Goal: Task Accomplishment & Management: Complete application form

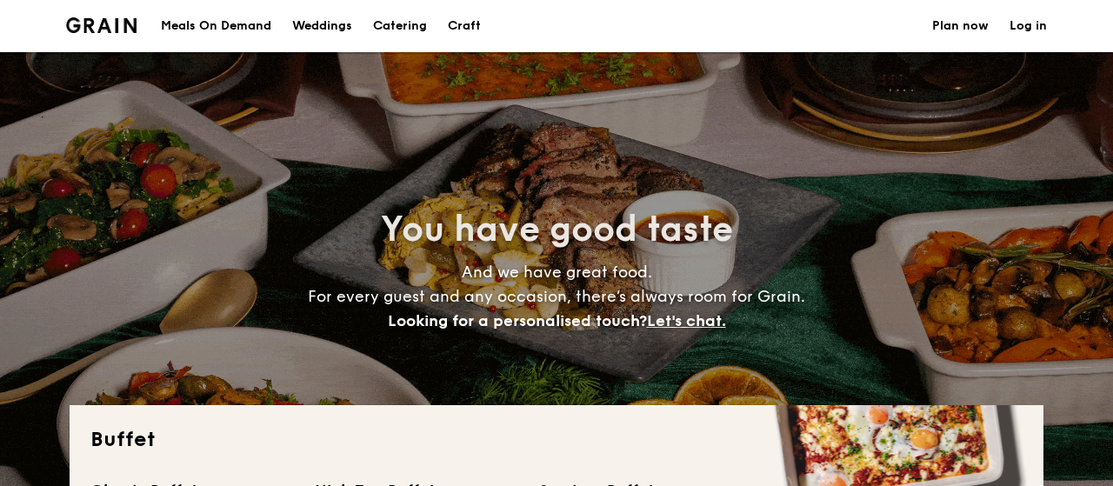
select select
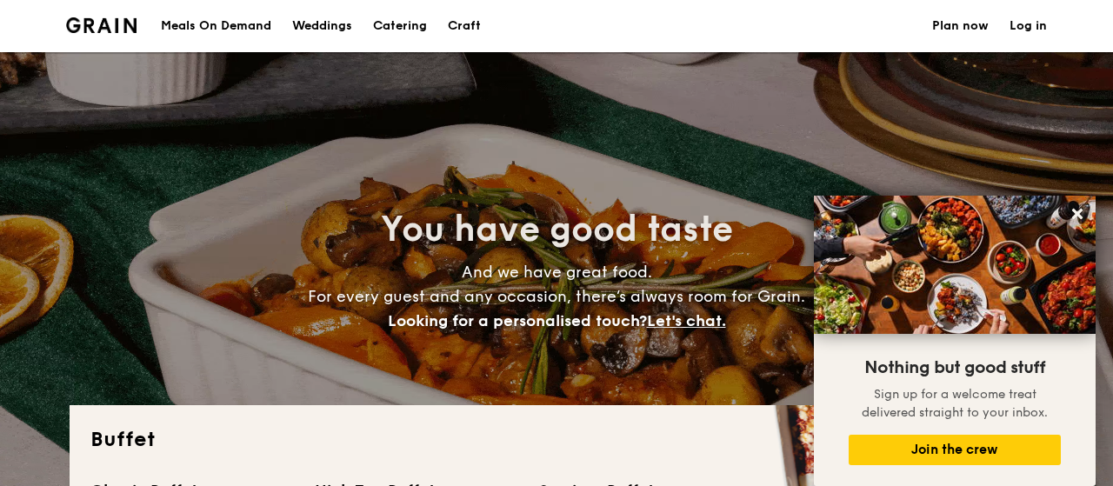
click at [231, 19] on div "Meals On Demand" at bounding box center [216, 26] width 110 height 52
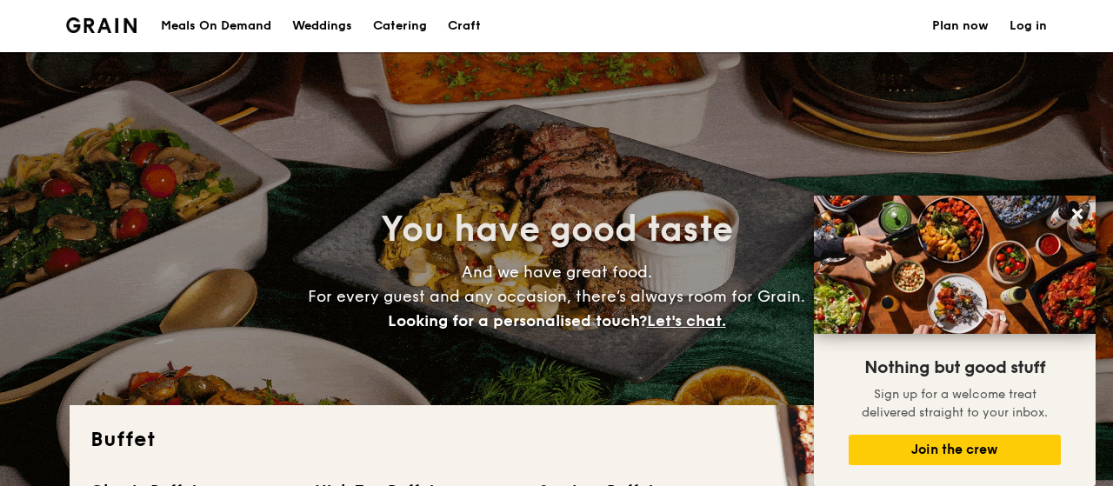
click at [405, 25] on h1 "Catering" at bounding box center [400, 26] width 54 height 52
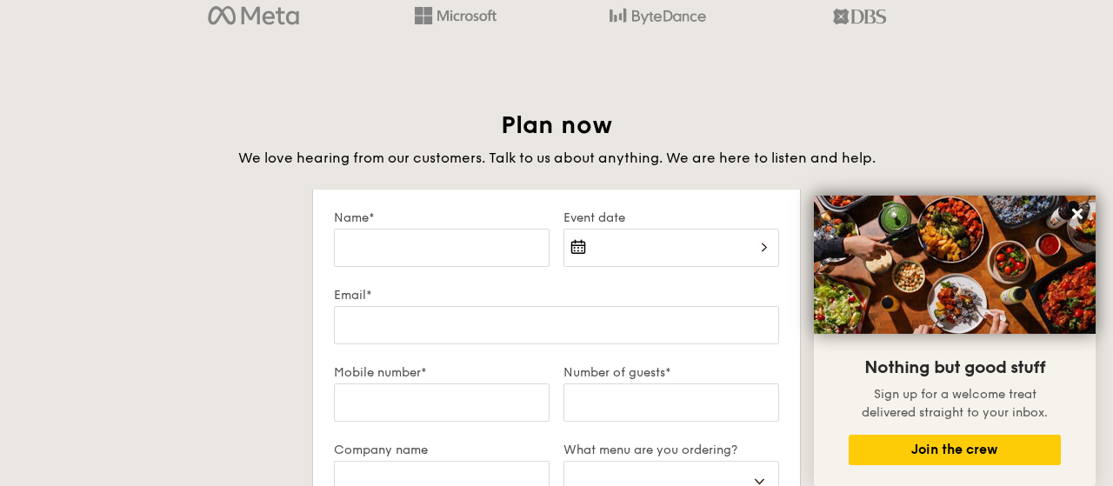
scroll to position [2984, 0]
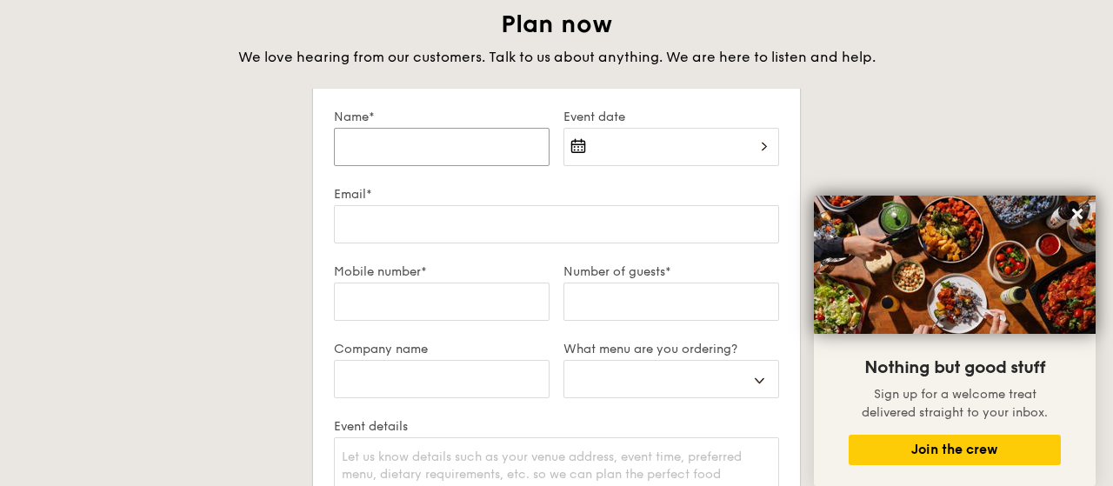
click at [484, 145] on input "Name*" at bounding box center [442, 147] width 216 height 38
type input "H"
select select
type input "Ha"
select select
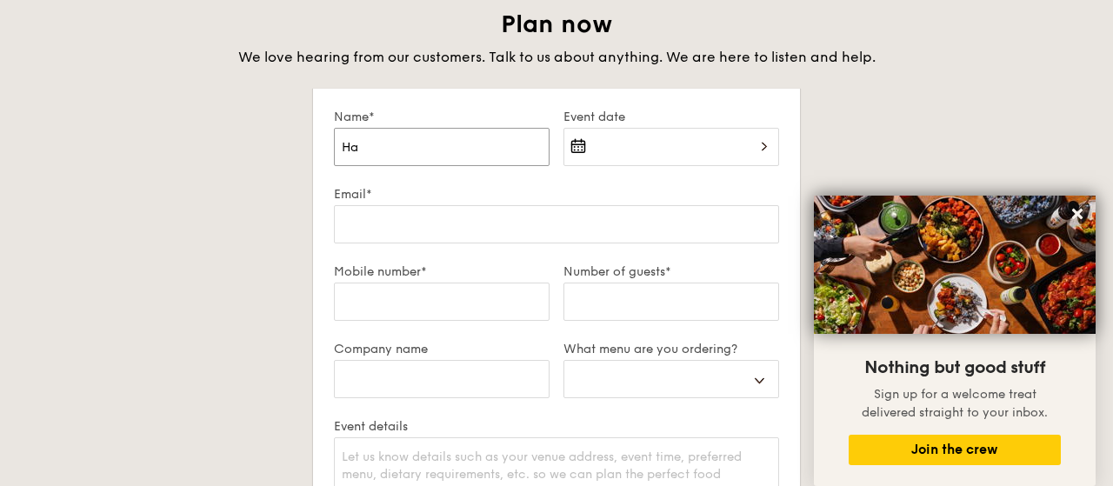
type input "Has"
select select
type input "Hasa"
select select
type input "[PERSON_NAME]"
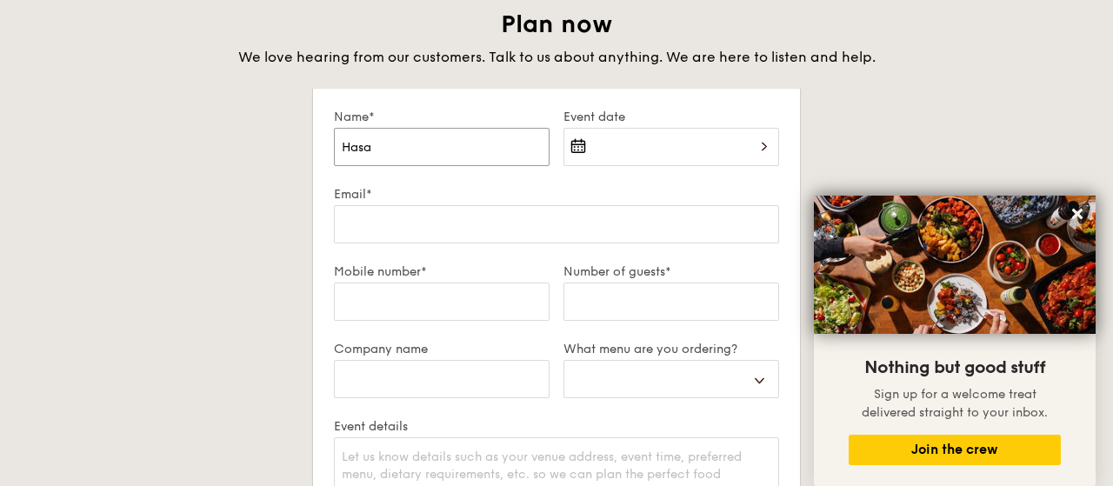
select select
type input "[PERSON_NAME]"
select select
type input "[PERSON_NAME]"
select select
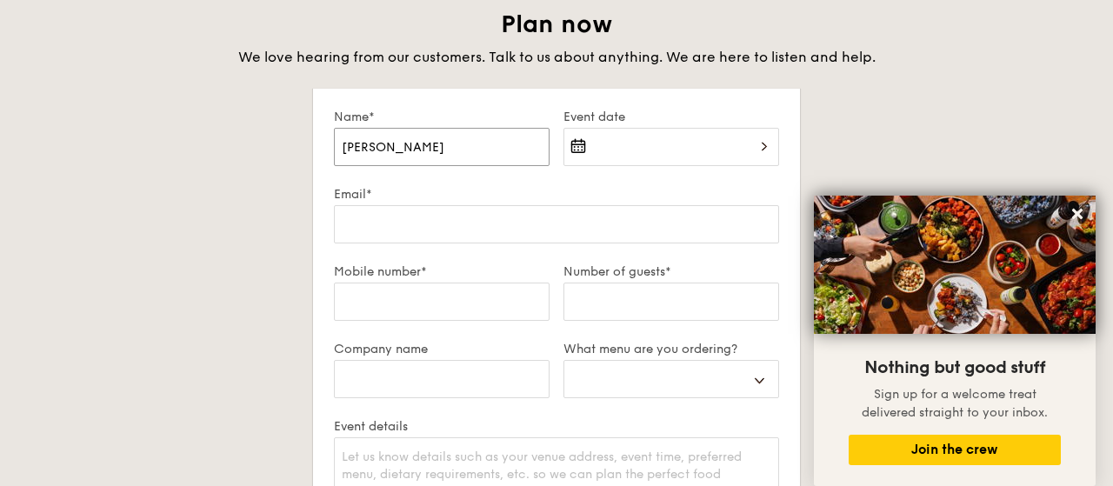
type input "[PERSON_NAME]"
select select
type input "[PERSON_NAME]"
select select
type input "[PERSON_NAME]"
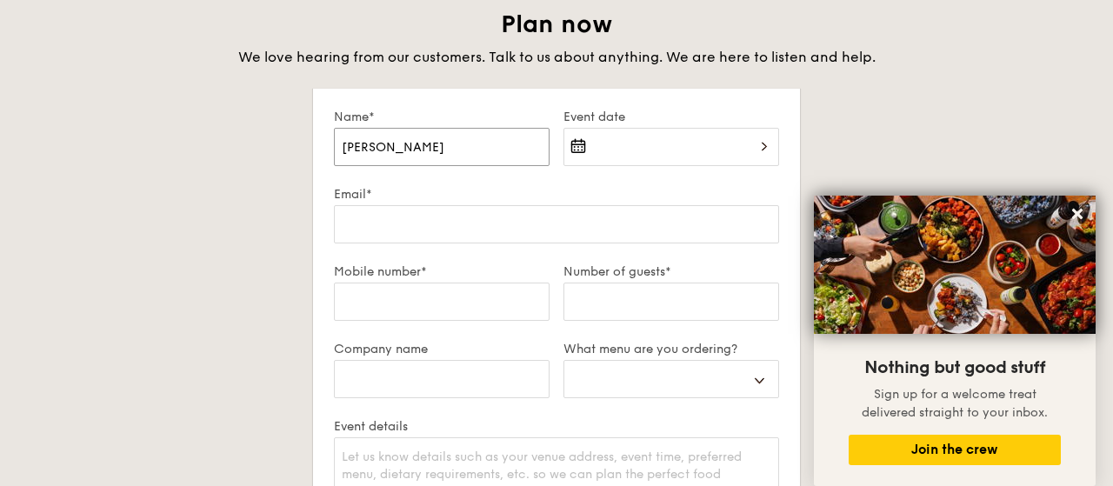
select select
type input "[PERSON_NAME]\"
select select
type input "[PERSON_NAME]"
select select
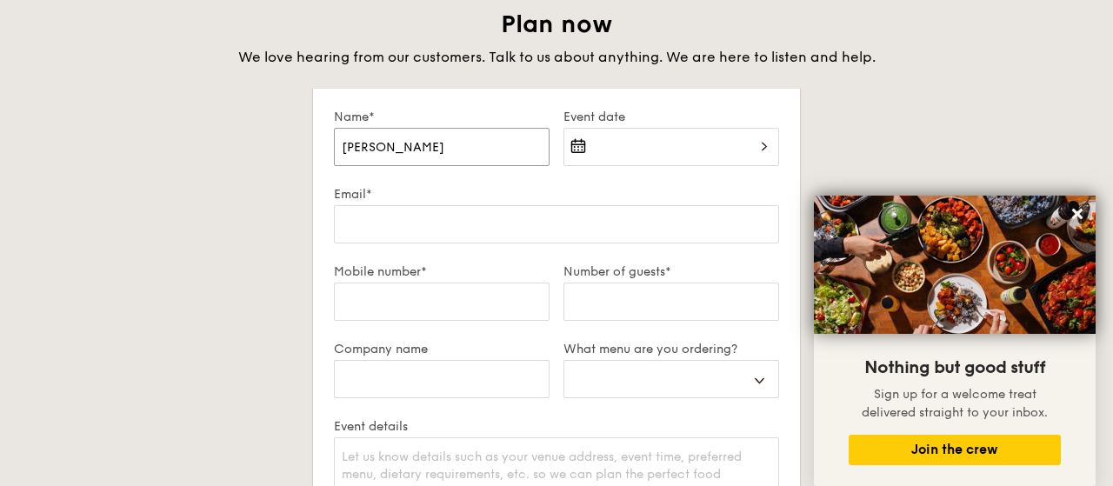
type input "[PERSON_NAME]"
click at [582, 143] on div at bounding box center [671, 157] width 216 height 59
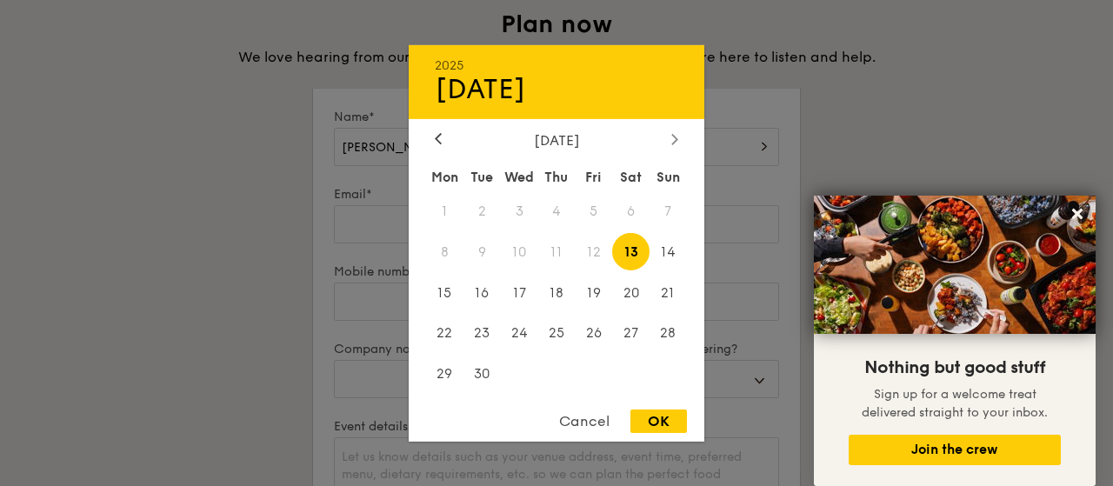
click at [670, 138] on div at bounding box center [675, 139] width 16 height 17
click at [479, 253] on span "7" at bounding box center [481, 251] width 37 height 37
click at [649, 429] on div "OK" at bounding box center [658, 420] width 57 height 23
type input "[DATE]"
select select
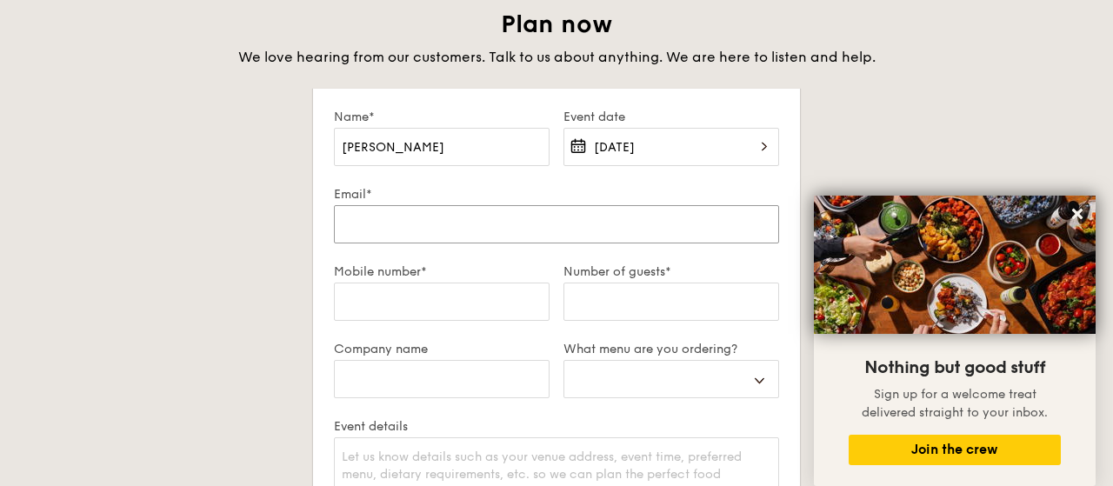
click at [500, 219] on input "Email*" at bounding box center [556, 224] width 445 height 38
type input "h"
select select
type input "hr"
select select
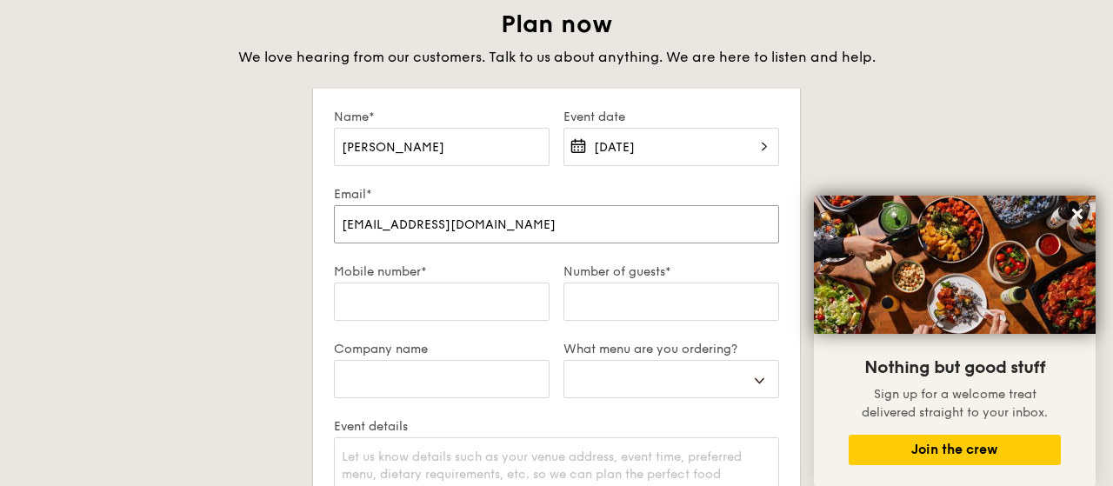
type input "[EMAIL_ADDRESS][DOMAIN_NAME]"
select select
type input "9"
select select
type input "93"
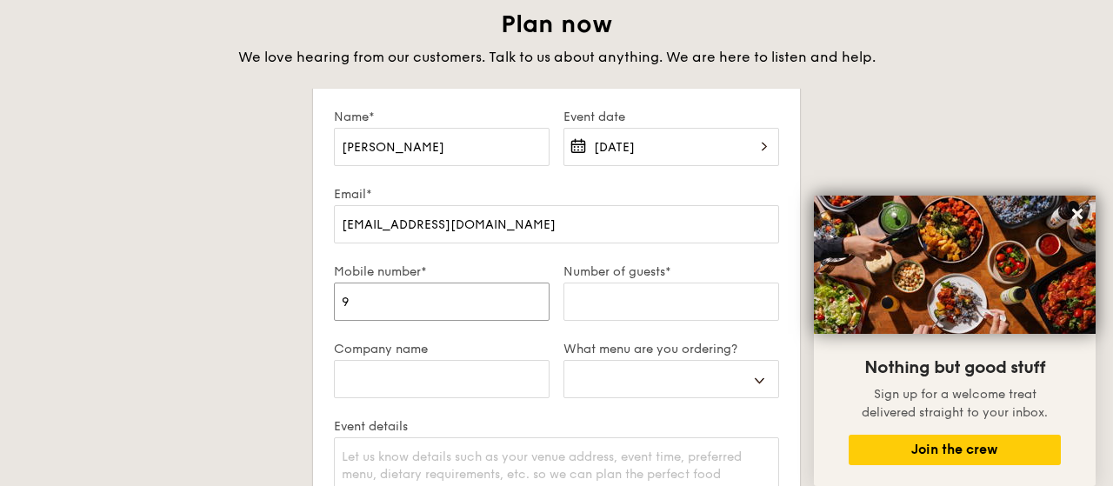
select select
type input "938"
select select
type input "9384"
select select
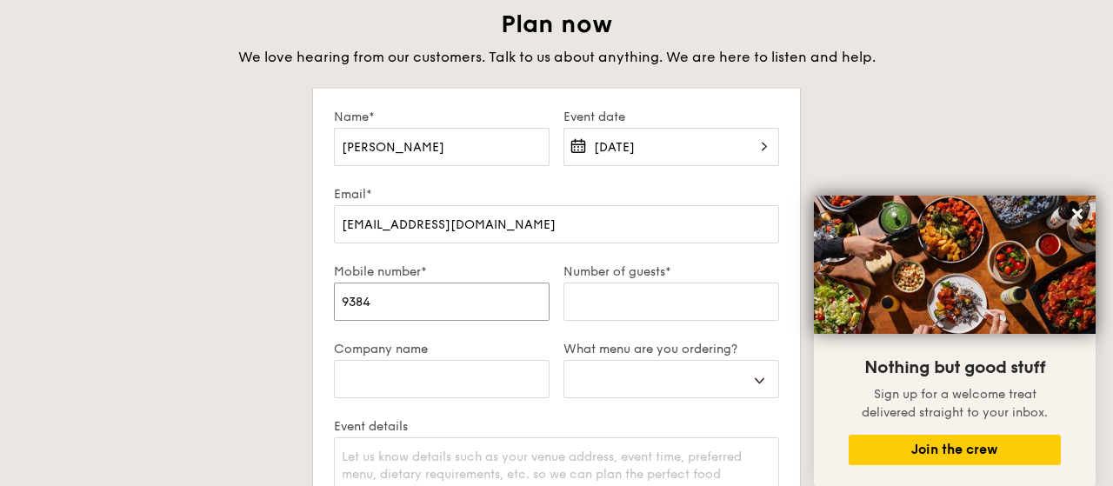
type input "93845"
select select
type input "938458"
select select
type input "9384587"
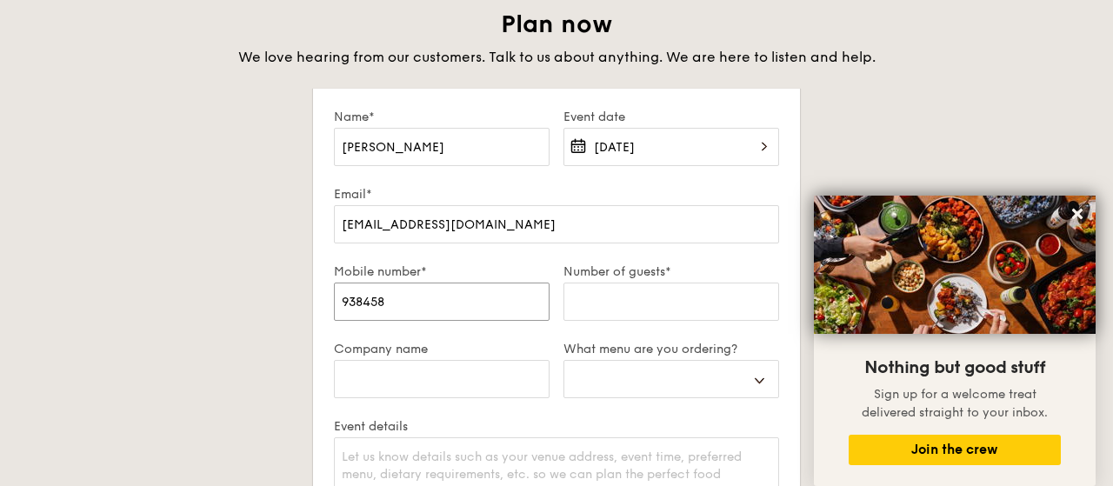
select select
type input "93845874"
select select
type input "93845874"
type input "4"
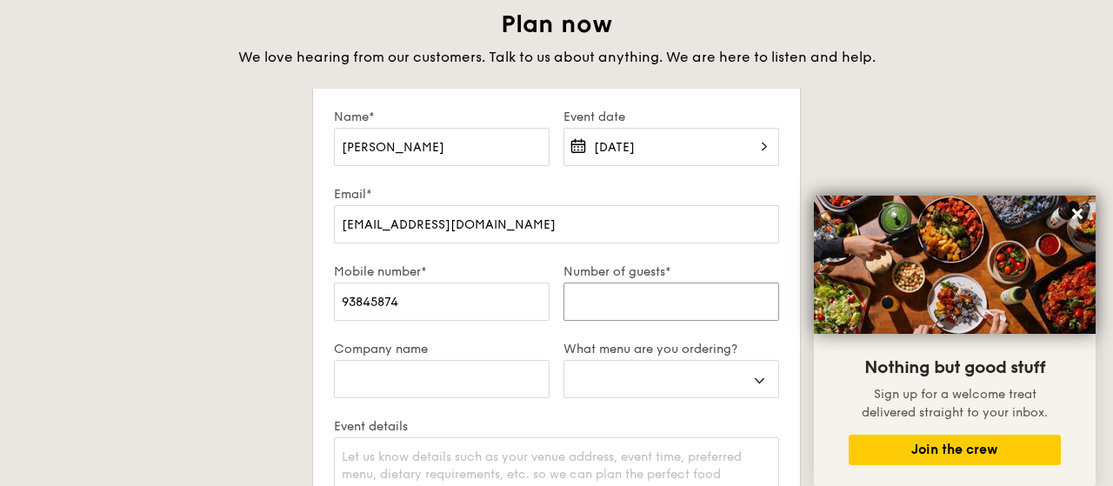
select select
type input "40"
select select
type input "40"
type input "A"
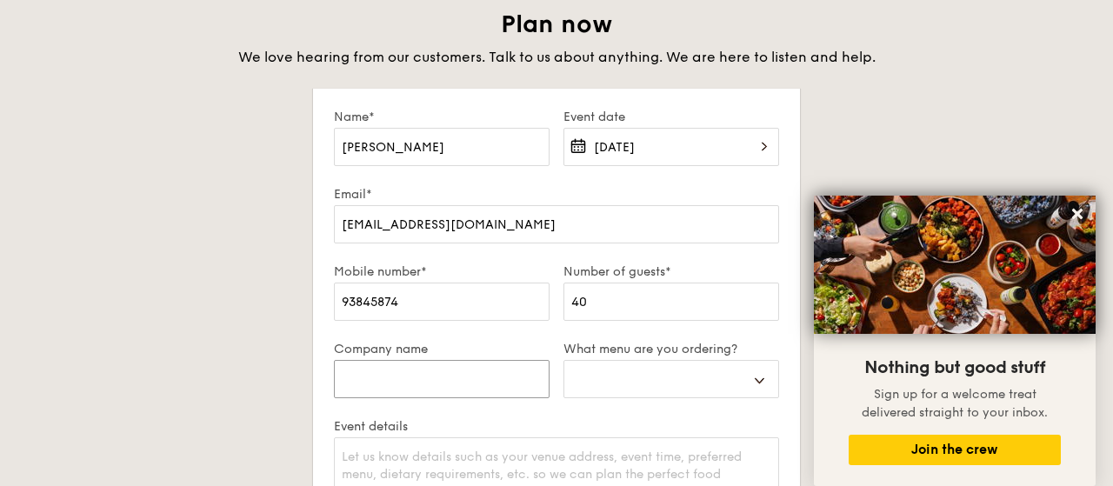
select select
type input "Am"
select select
type input "Ama"
select select
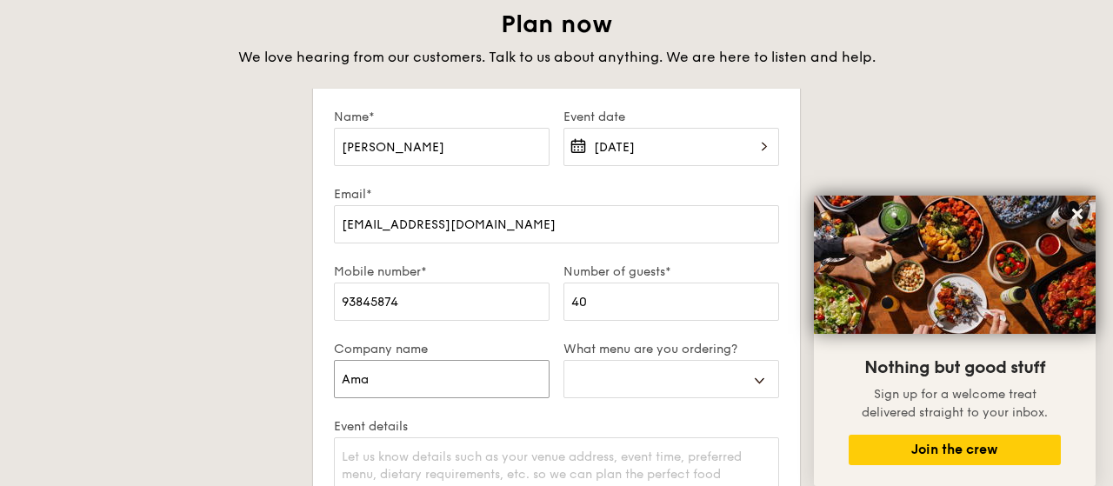
type input "Amaz"
select select
type input "Amazo"
select select
type input "Amazon"
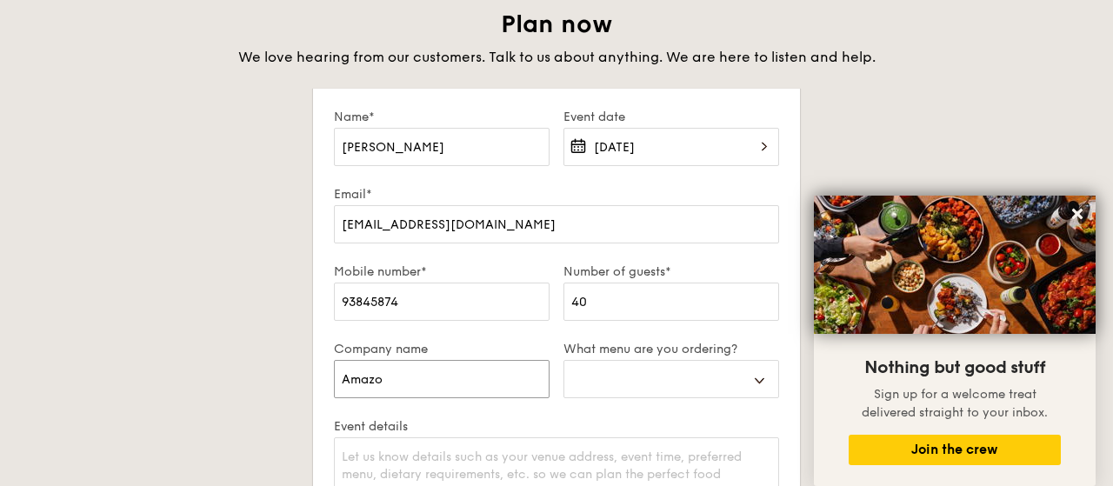
select select
type input "Amazon"
select select "miniBuffet"
click option "Mini Buffet" at bounding box center [0, 0] width 0 height 0
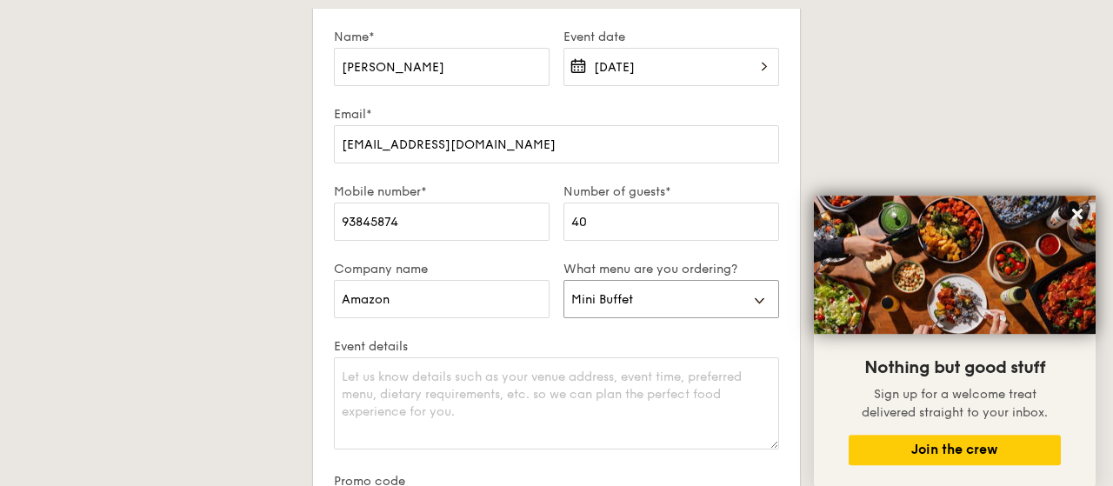
scroll to position [3164, 0]
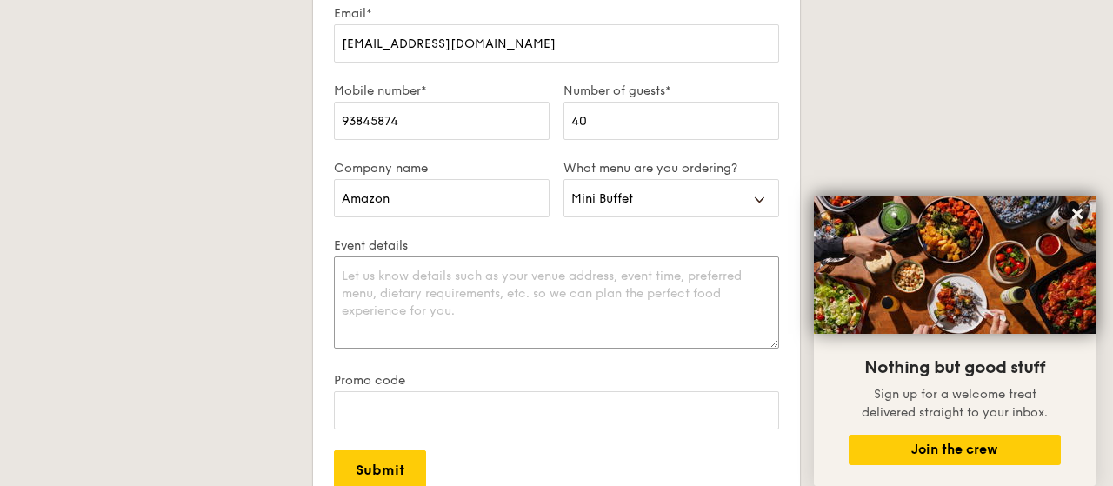
click at [511, 301] on textarea "Event details" at bounding box center [556, 302] width 445 height 92
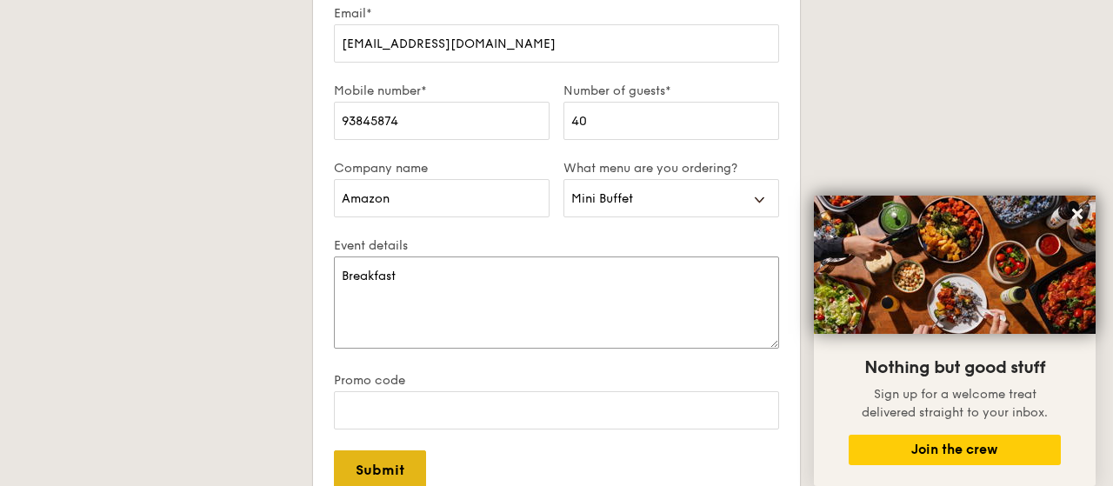
type textarea "Breakfast"
click at [373, 465] on input "Submit" at bounding box center [380, 469] width 92 height 38
select select
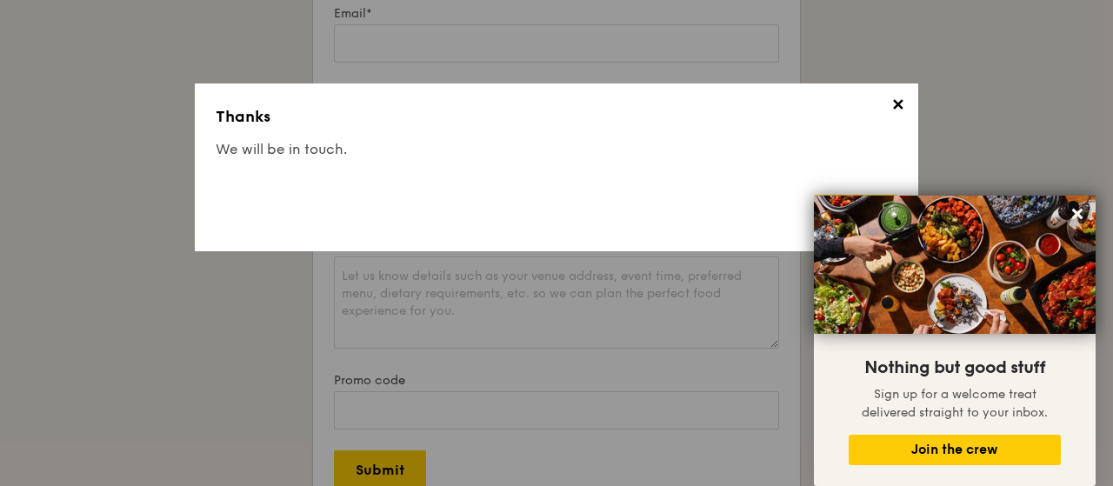
click at [894, 104] on span "✕" at bounding box center [897, 108] width 24 height 24
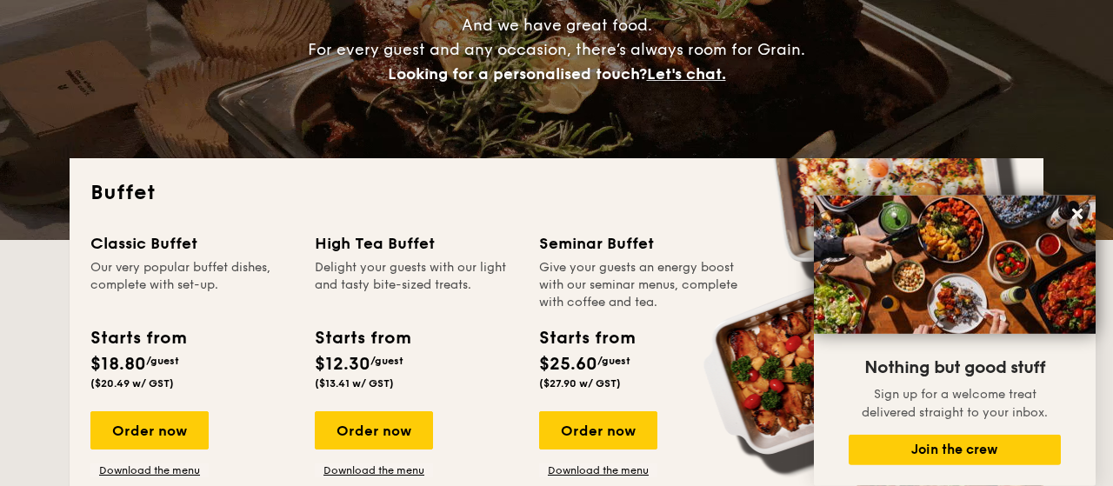
scroll to position [362, 0]
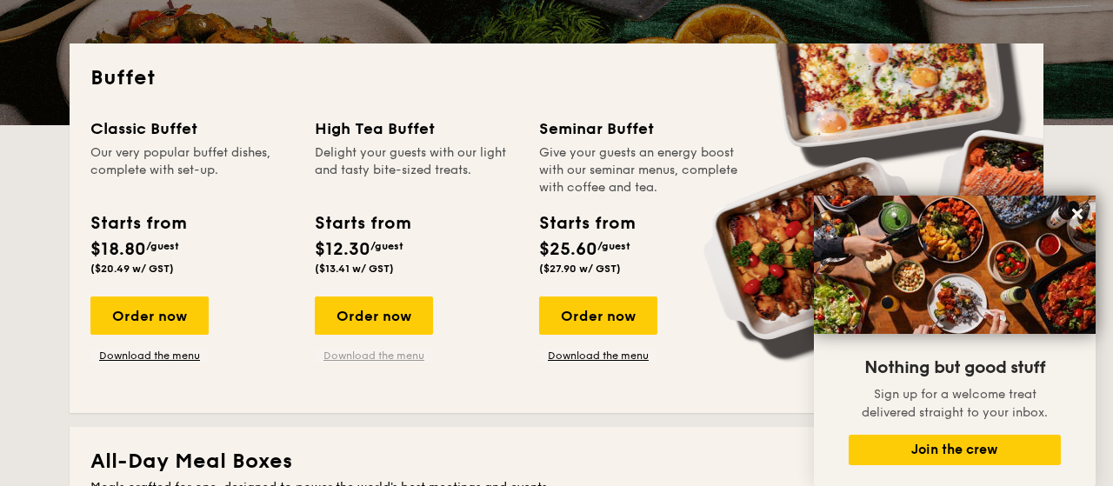
click at [383, 350] on link "Download the menu" at bounding box center [374, 356] width 118 height 14
